Goal: Task Accomplishment & Management: Manage account settings

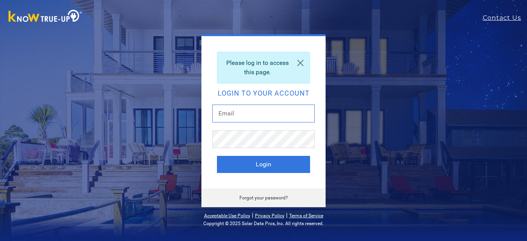
click at [252, 111] on input "text" at bounding box center [263, 113] width 102 height 18
click at [253, 112] on input "text" at bounding box center [263, 113] width 102 height 18
type input "[EMAIL_ADDRESS][DOMAIN_NAME]"
click at [217, 156] on button "Login" at bounding box center [263, 164] width 93 height 17
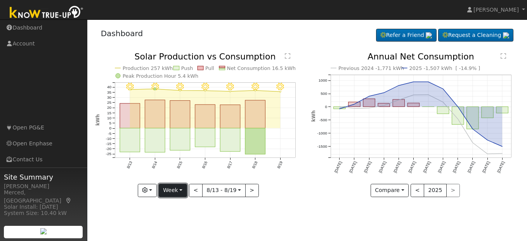
click at [182, 193] on button "Week" at bounding box center [173, 190] width 28 height 13
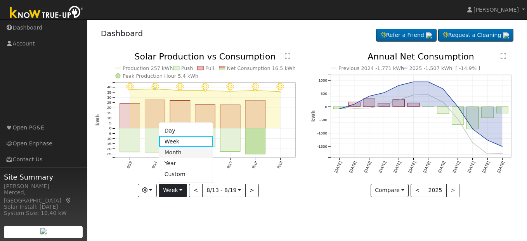
click at [183, 154] on link "Month" at bounding box center [186, 152] width 54 height 11
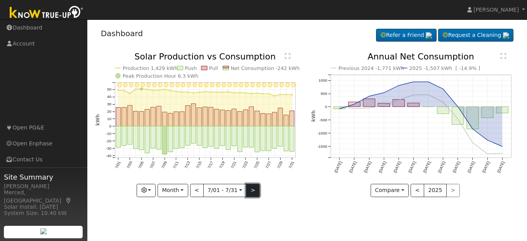
click at [249, 194] on button ">" at bounding box center [253, 190] width 14 height 13
type input "2025-08-01"
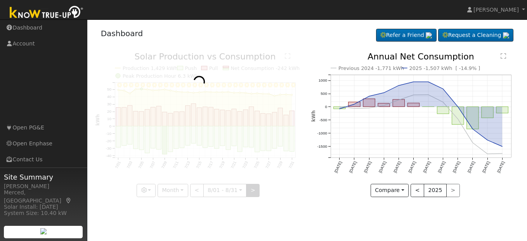
click at [249, 194] on div at bounding box center [199, 124] width 208 height 144
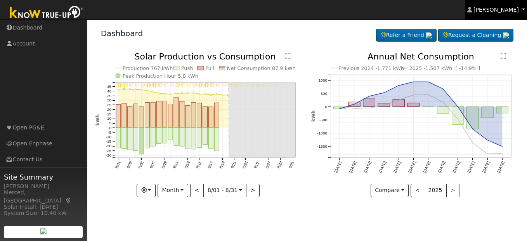
click at [492, 11] on span "James Mendoza" at bounding box center [496, 10] width 45 height 6
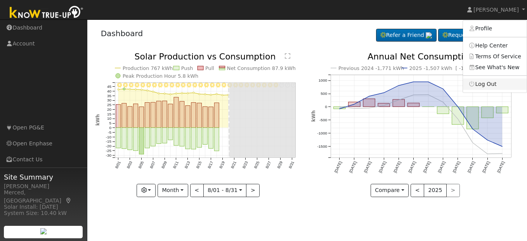
click at [487, 82] on link "Log Out" at bounding box center [495, 83] width 64 height 11
